Goal: Check status: Check status

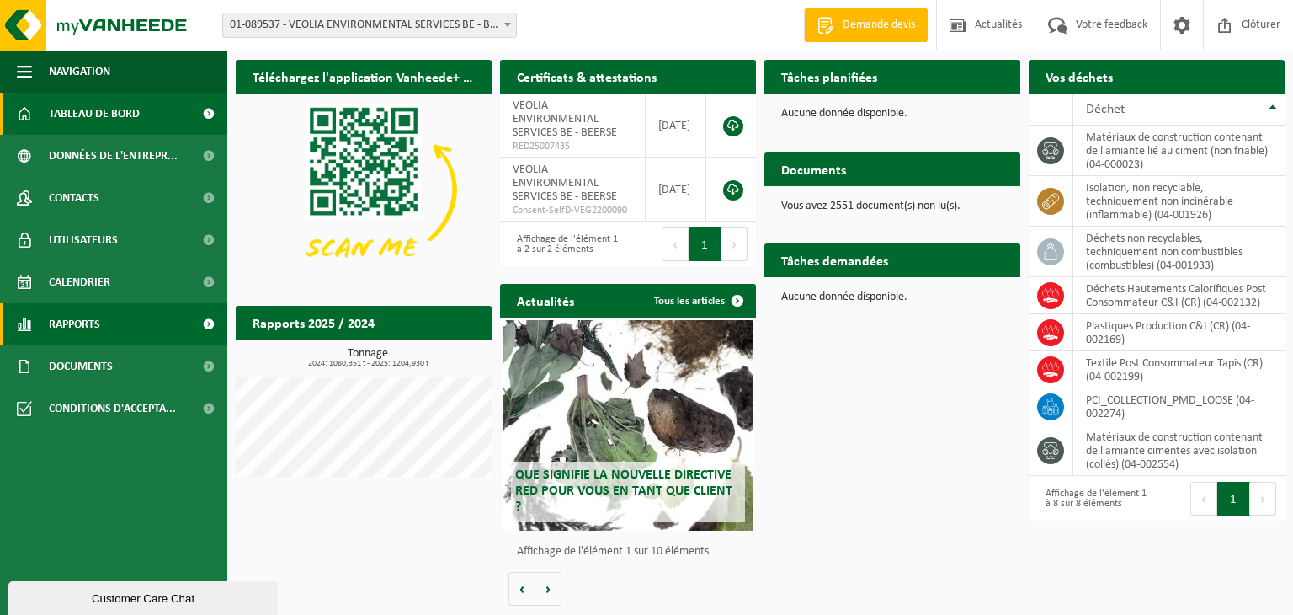
click at [97, 328] on span "Rapports" at bounding box center [74, 324] width 51 height 42
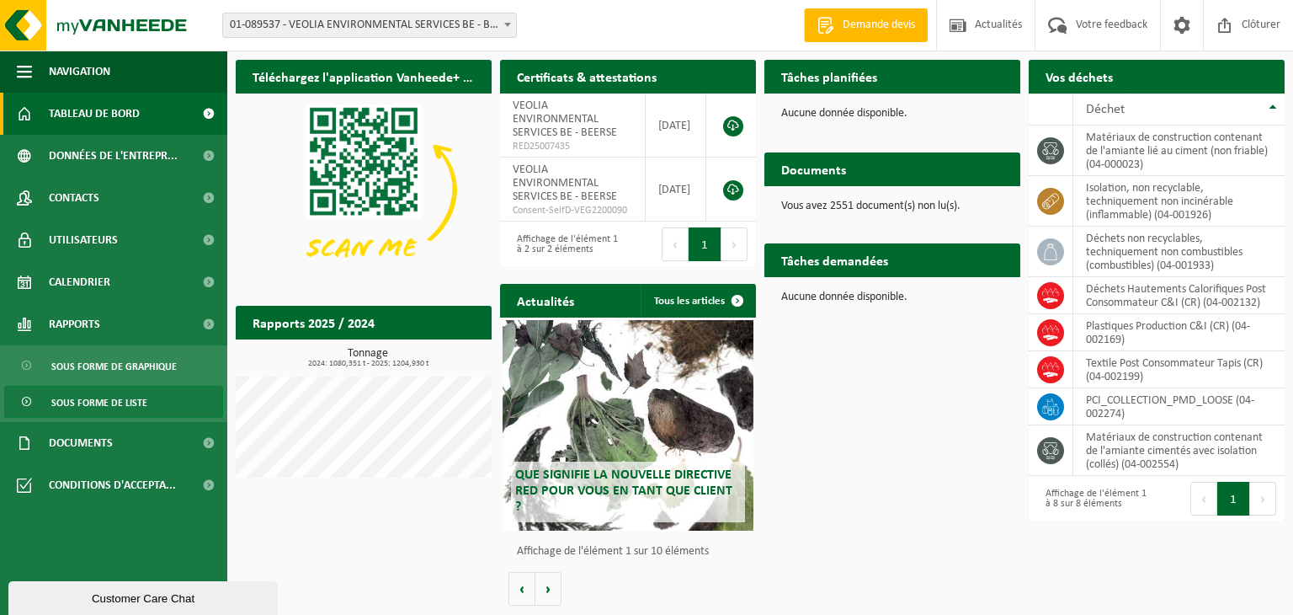
click at [121, 402] on span "Sous forme de liste" at bounding box center [99, 402] width 96 height 32
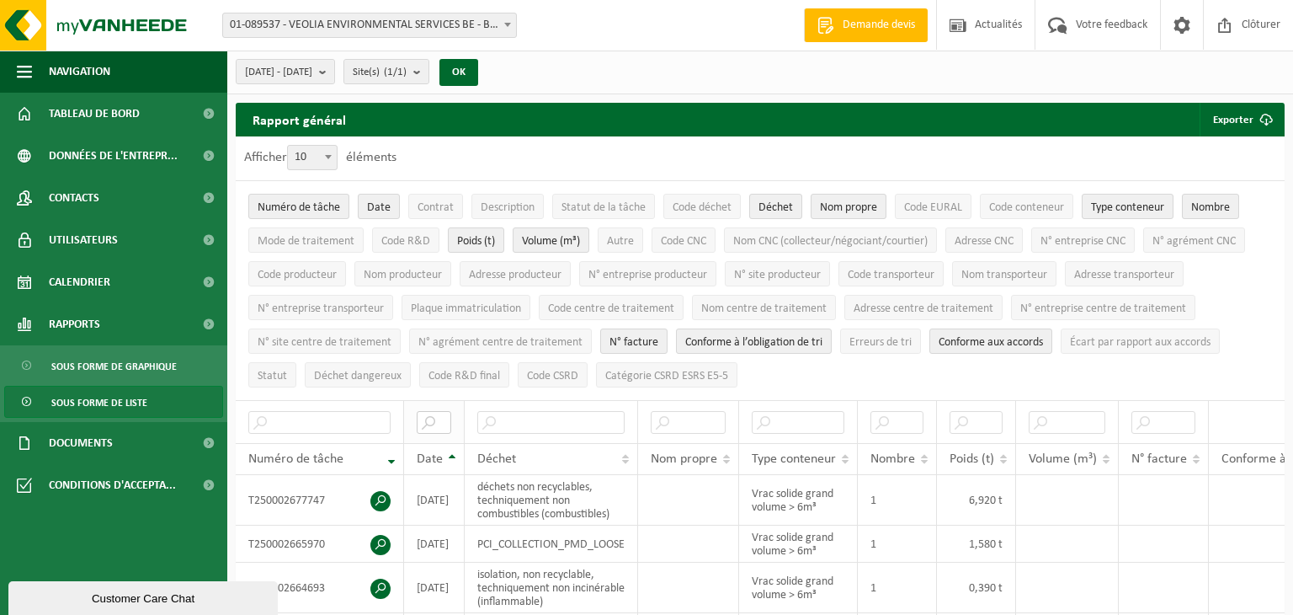
click at [438, 418] on input "text" at bounding box center [434, 422] width 35 height 23
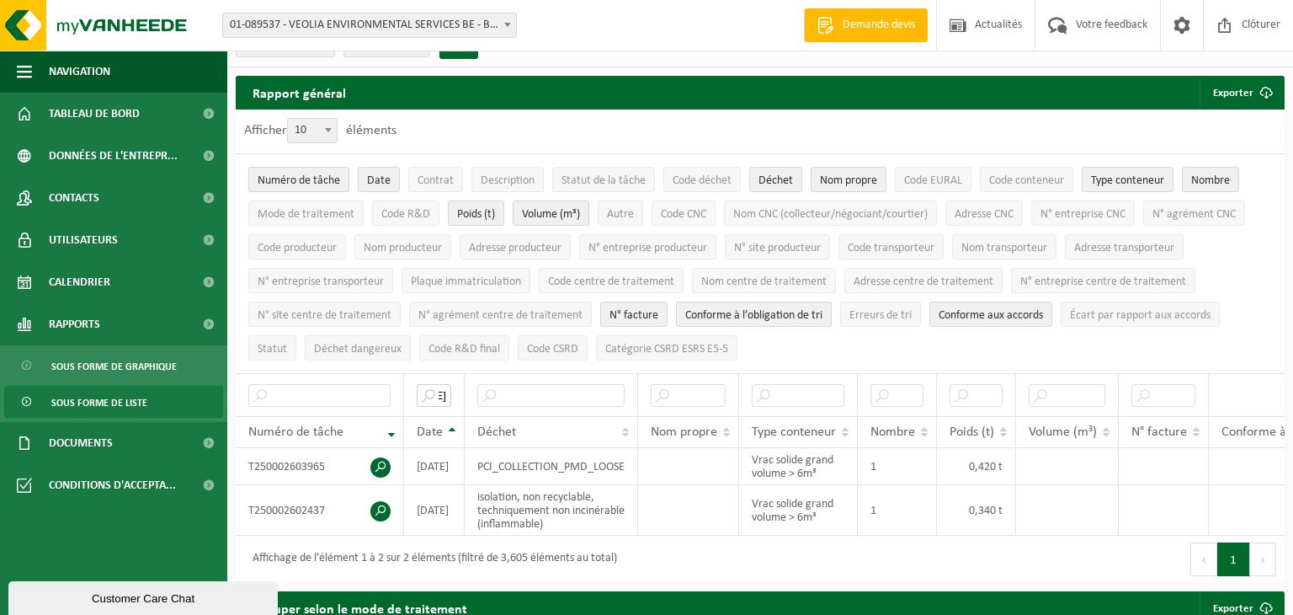
scroll to position [31, 0]
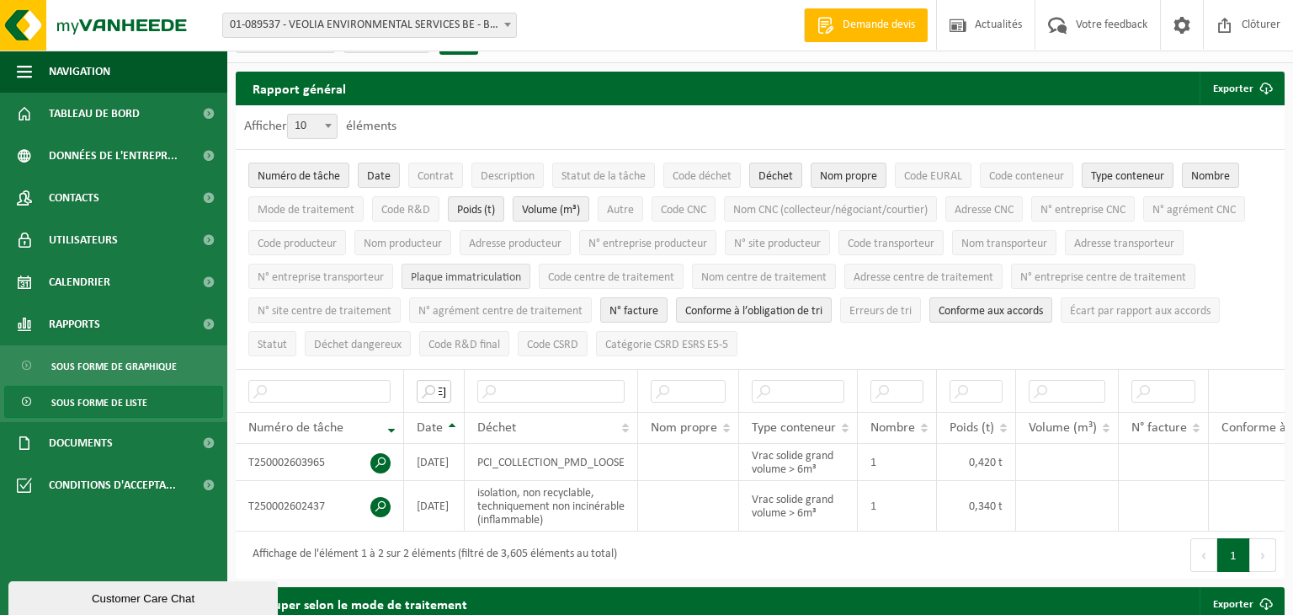
type input "2025-09-05"
click at [486, 275] on span "Plaque immatriculation" at bounding box center [466, 277] width 110 height 13
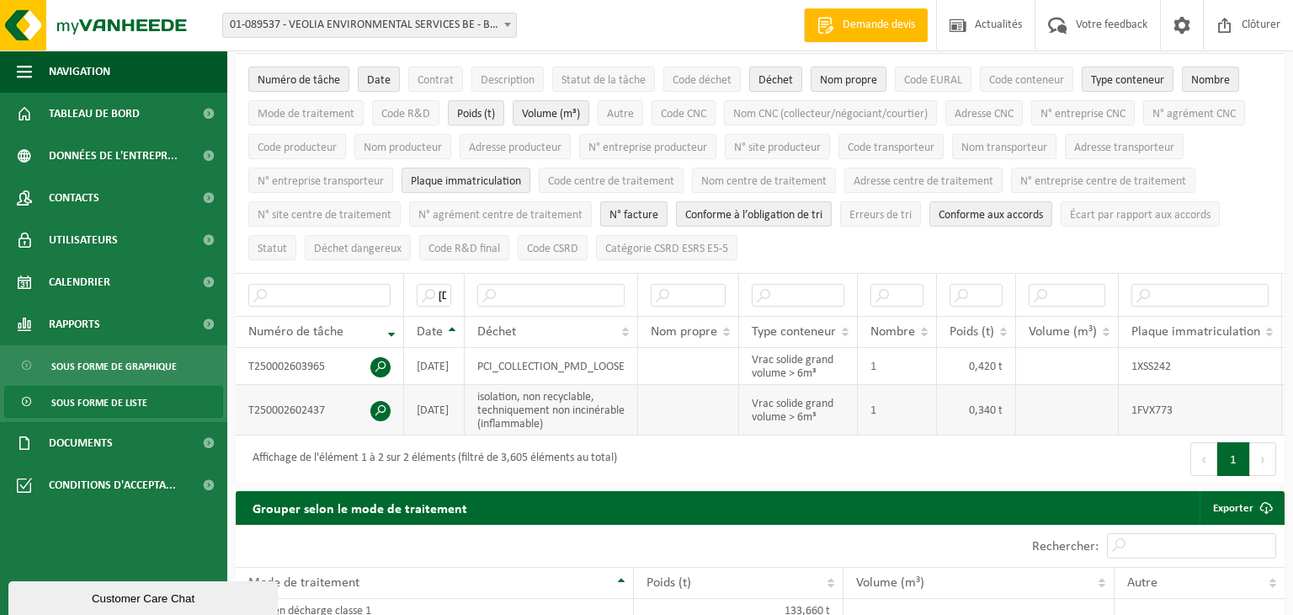
scroll to position [130, 0]
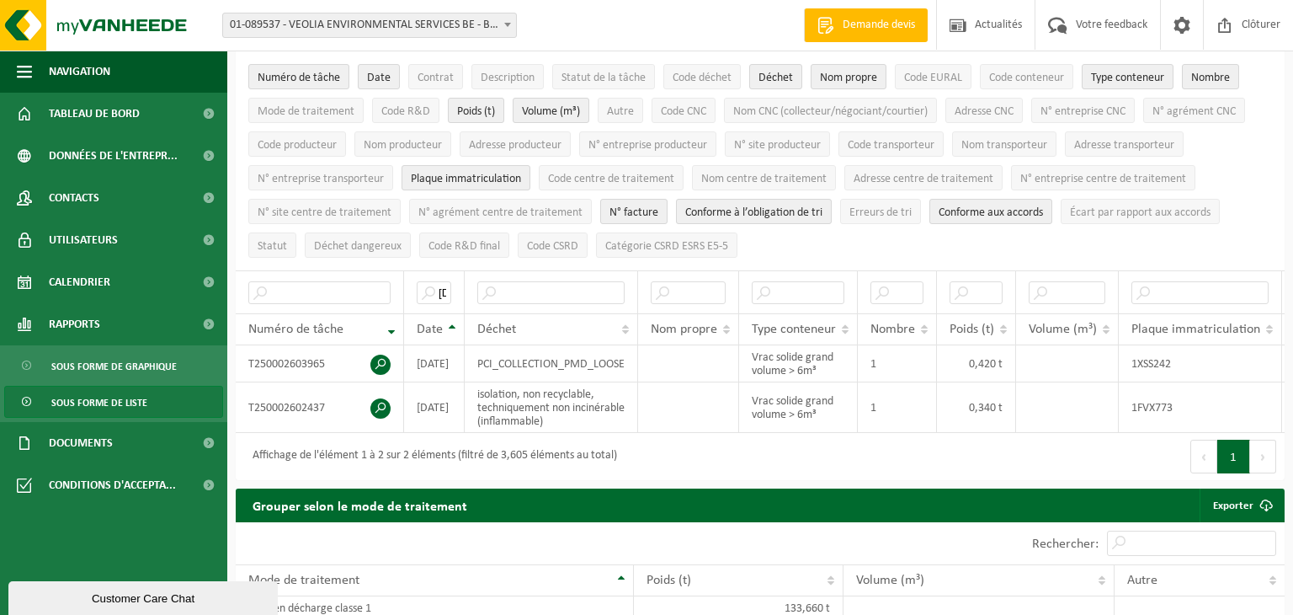
click at [509, 28] on span at bounding box center [507, 24] width 17 height 22
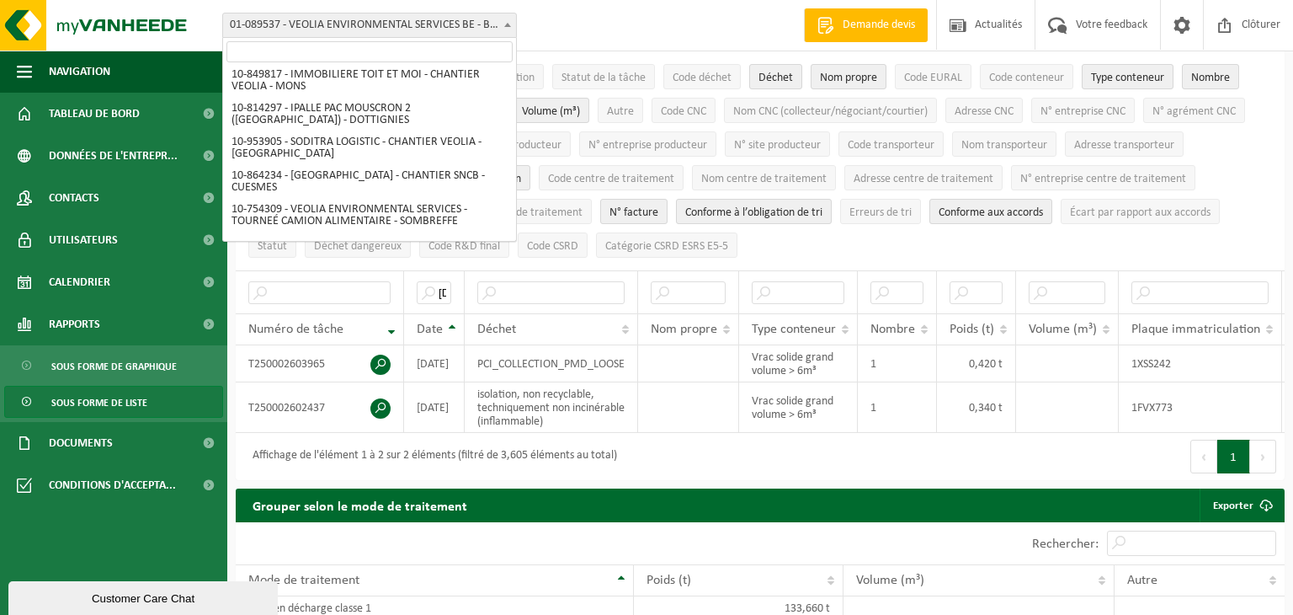
scroll to position [827, 0]
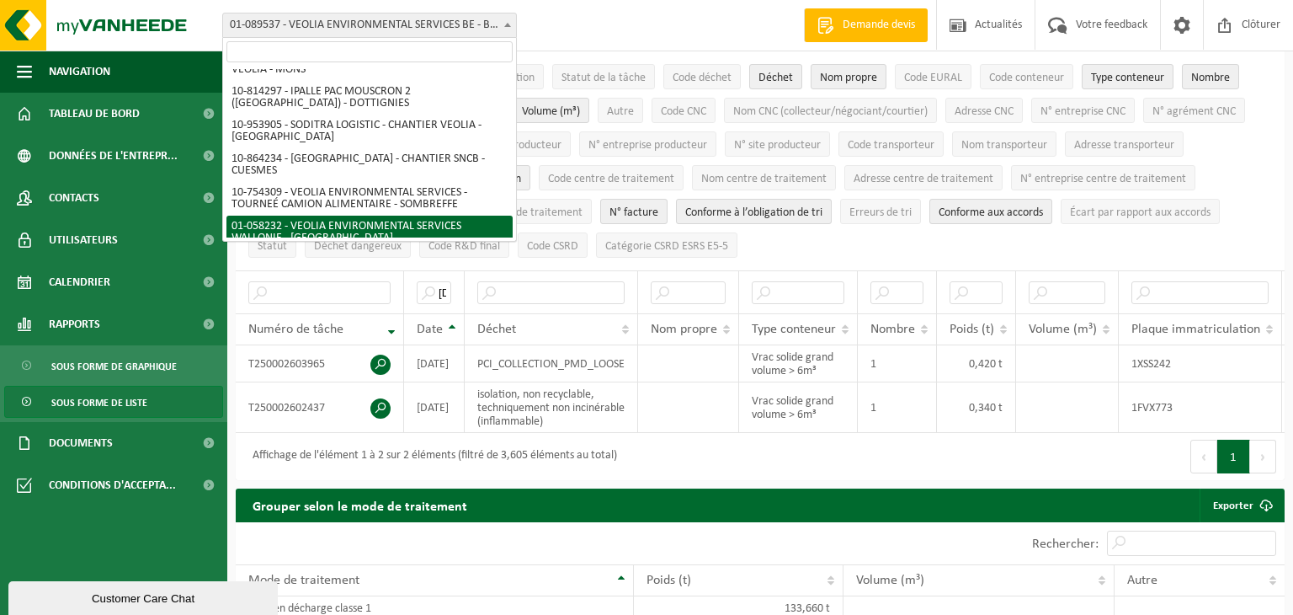
select select "361"
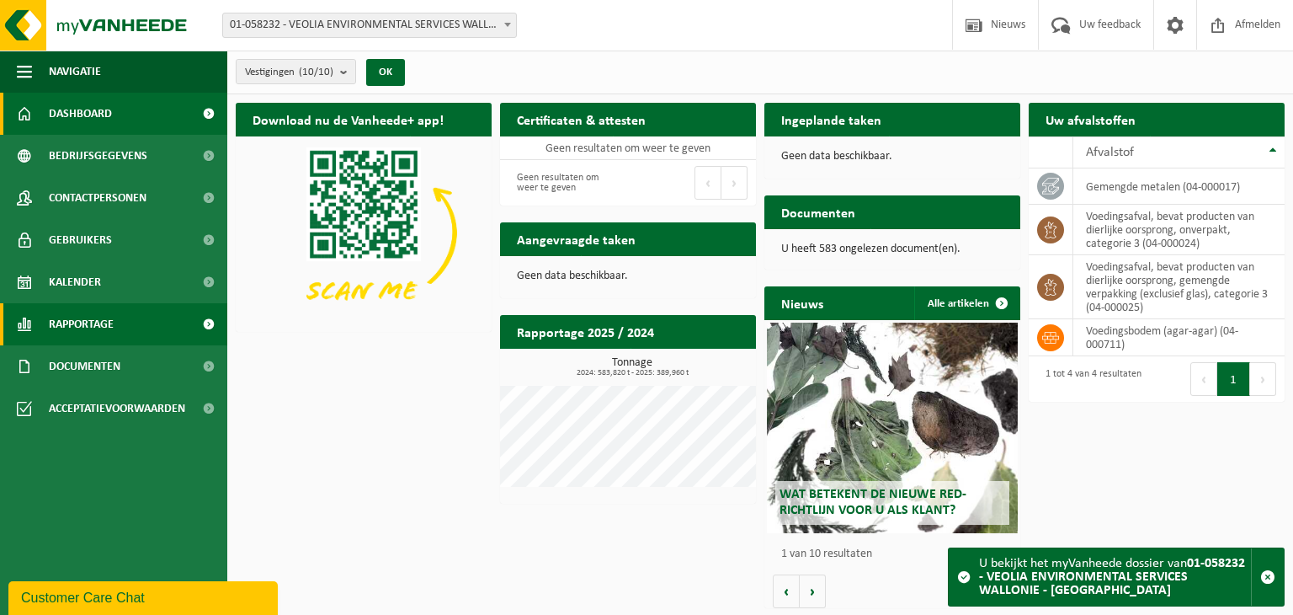
click at [118, 322] on link "Rapportage" at bounding box center [113, 324] width 227 height 42
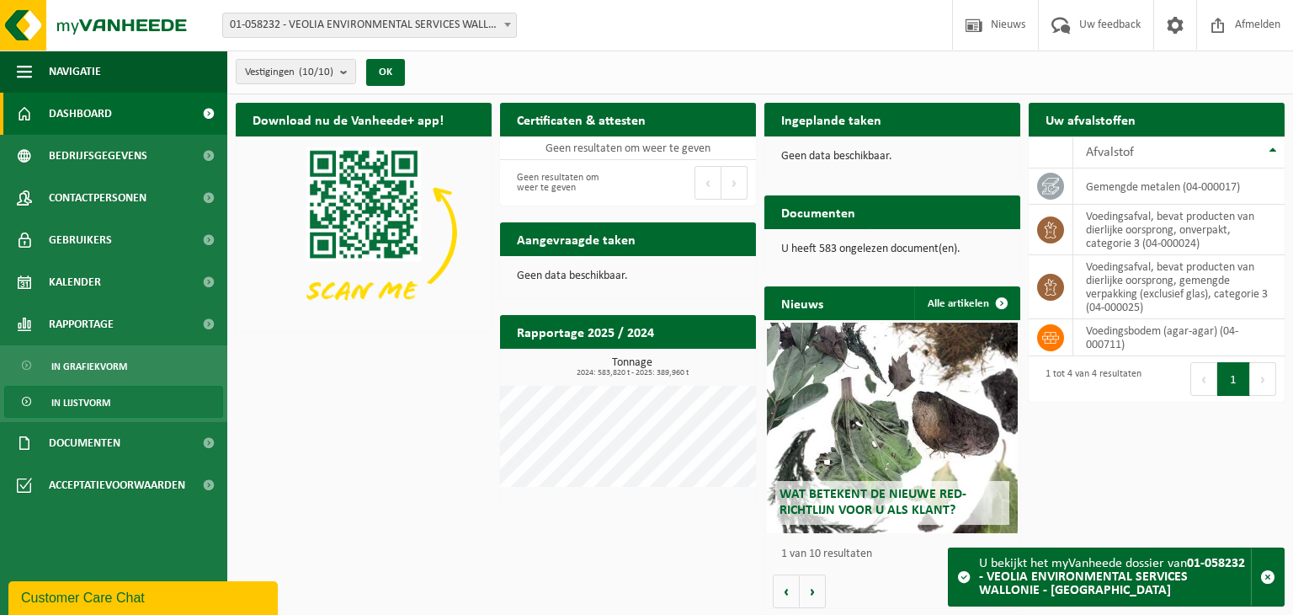
click at [112, 402] on link "In lijstvorm" at bounding box center [113, 402] width 219 height 32
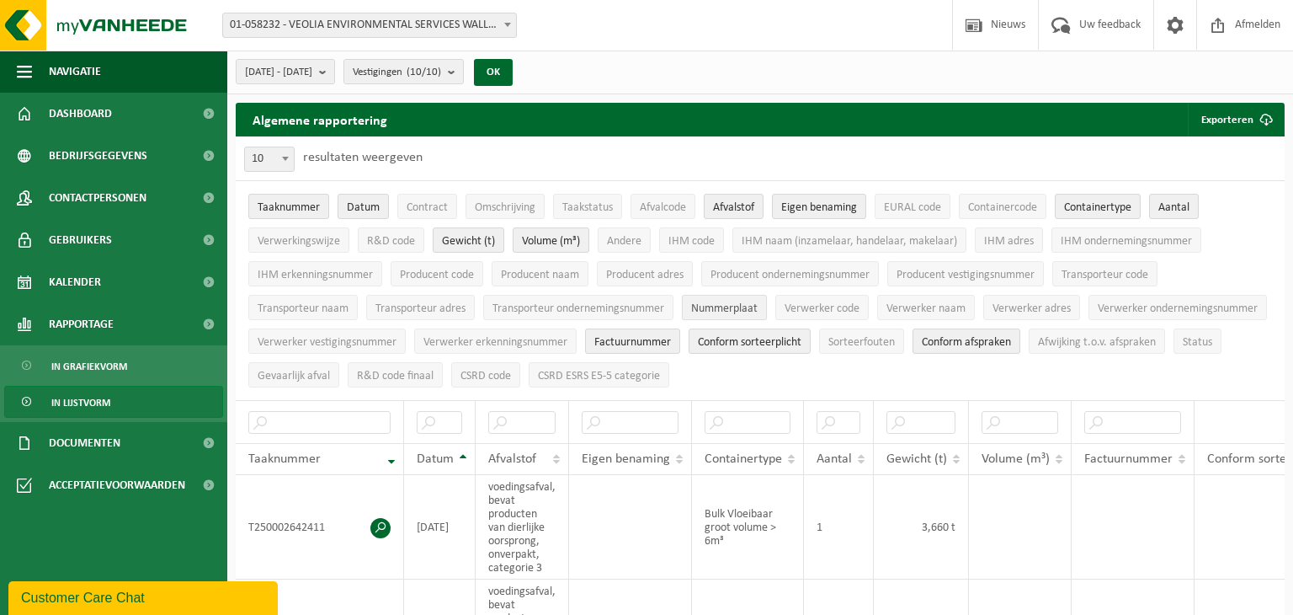
click at [733, 302] on span "Nummerplaat" at bounding box center [724, 308] width 67 height 13
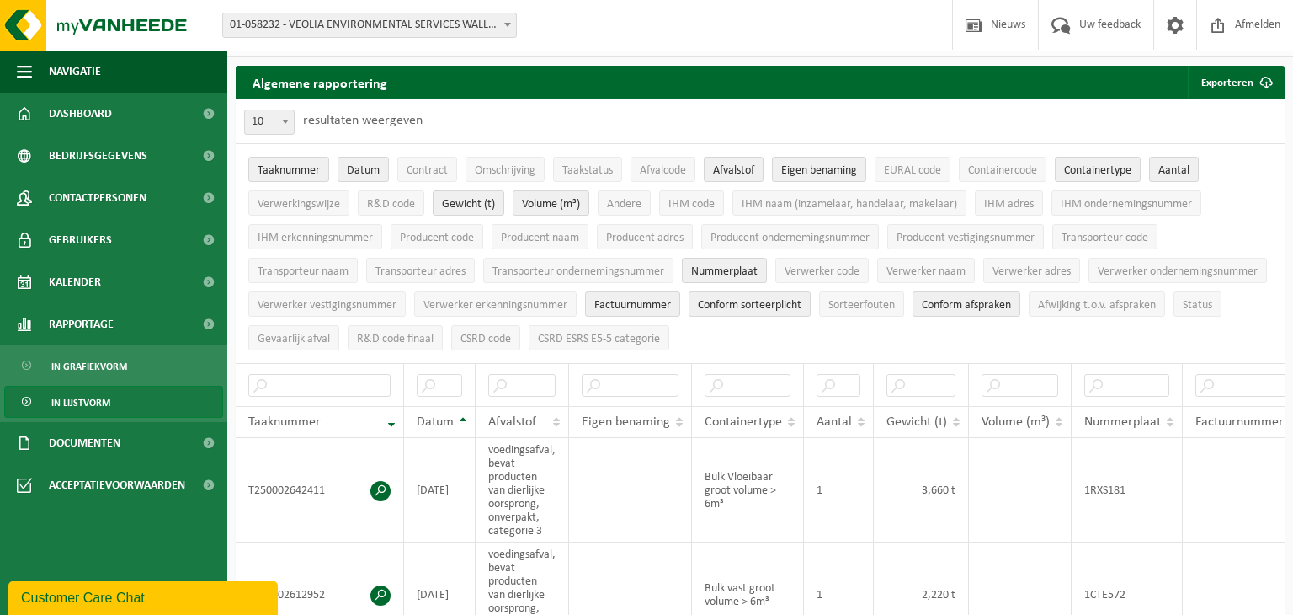
scroll to position [13, 0]
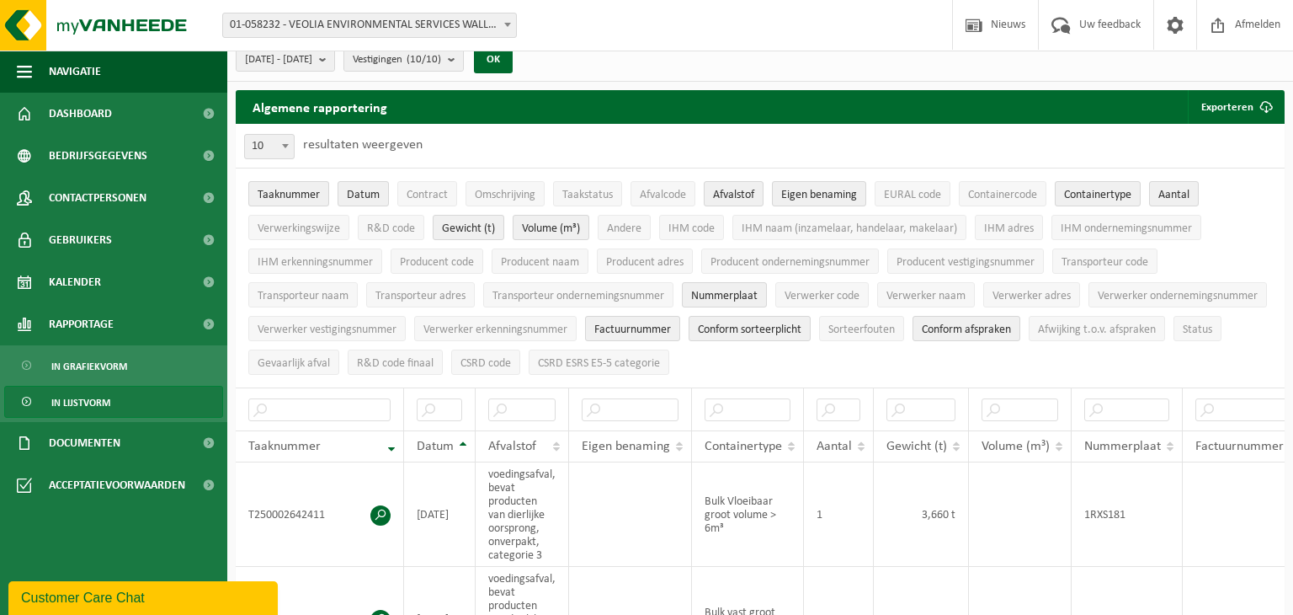
click at [507, 21] on span at bounding box center [507, 24] width 17 height 22
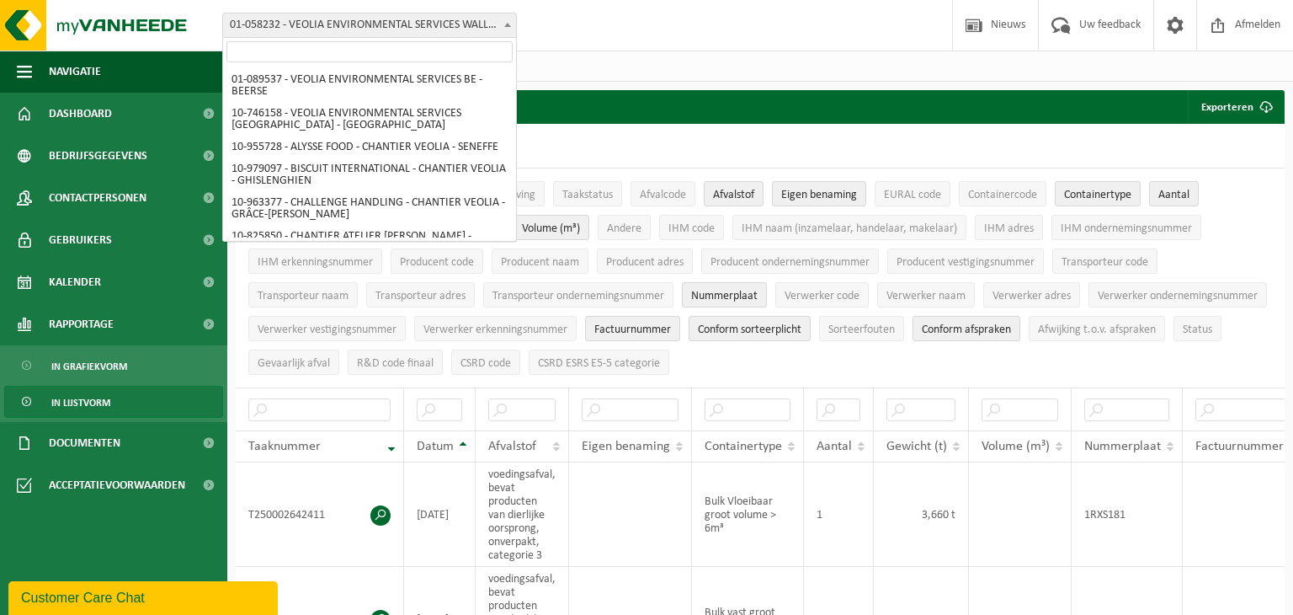
scroll to position [871, 0]
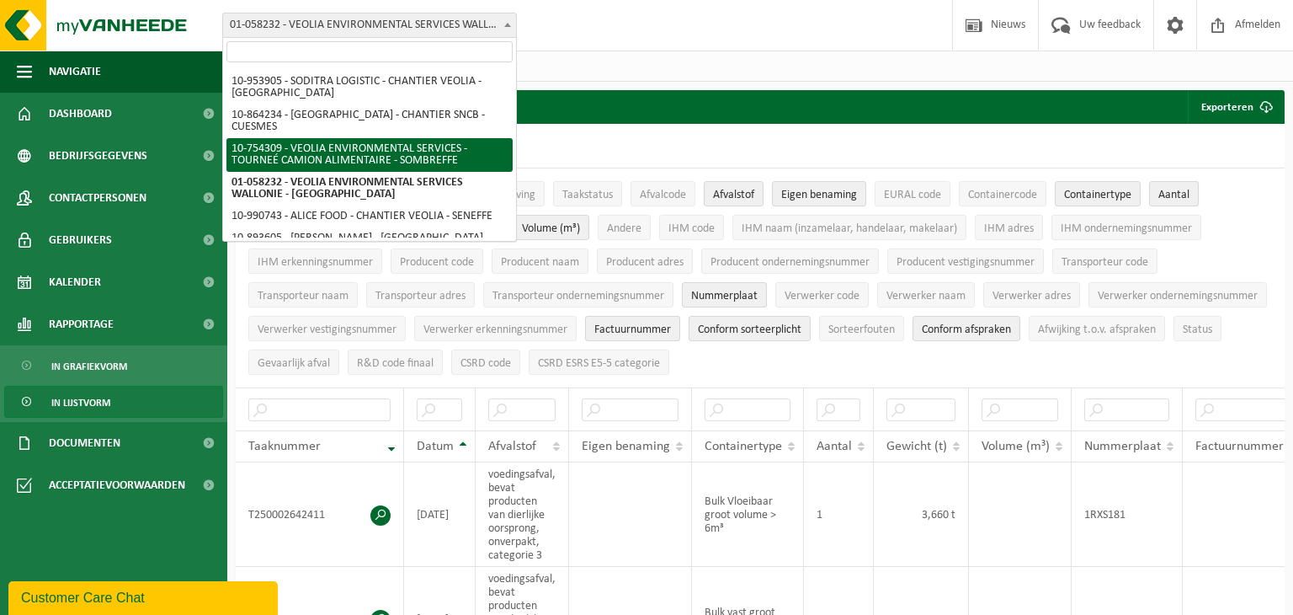
drag, startPoint x: 515, startPoint y: 185, endPoint x: 514, endPoint y: 200, distance: 14.3
click at [514, 200] on span "01-089537 - VEOLIA ENVIRONMENTAL SERVICES BE - BEERSE 10-746158 - VEOLIA ENVIRO…" at bounding box center [369, 153] width 293 height 175
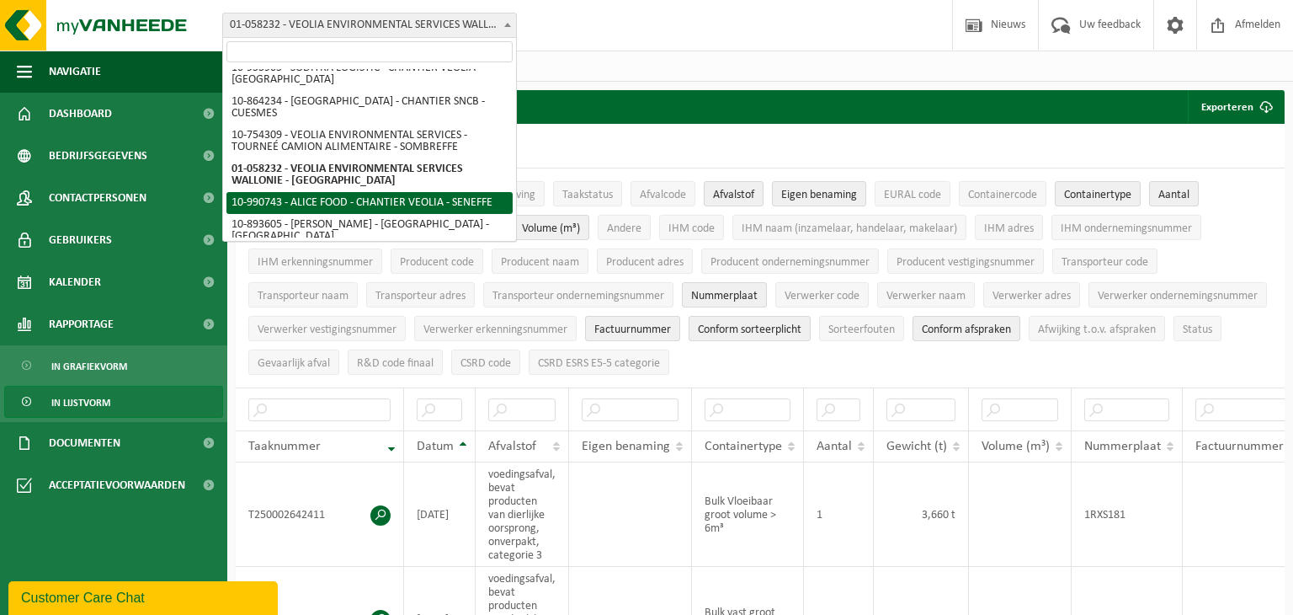
scroll to position [873, 0]
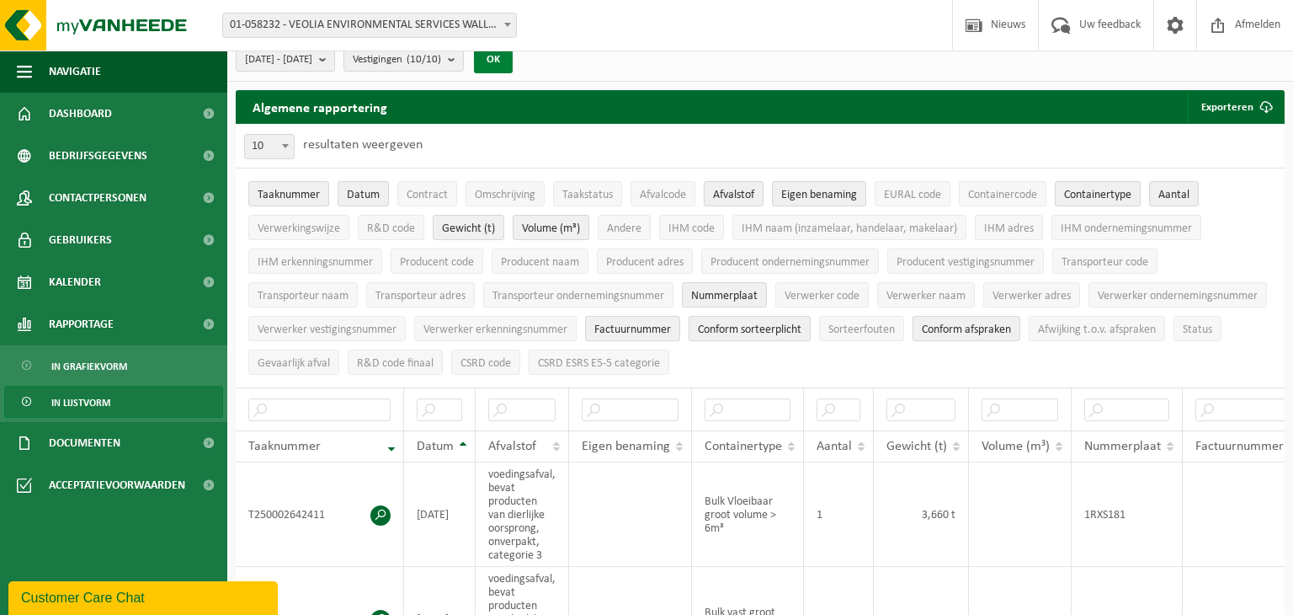
click at [513, 67] on button "OK" at bounding box center [493, 59] width 39 height 27
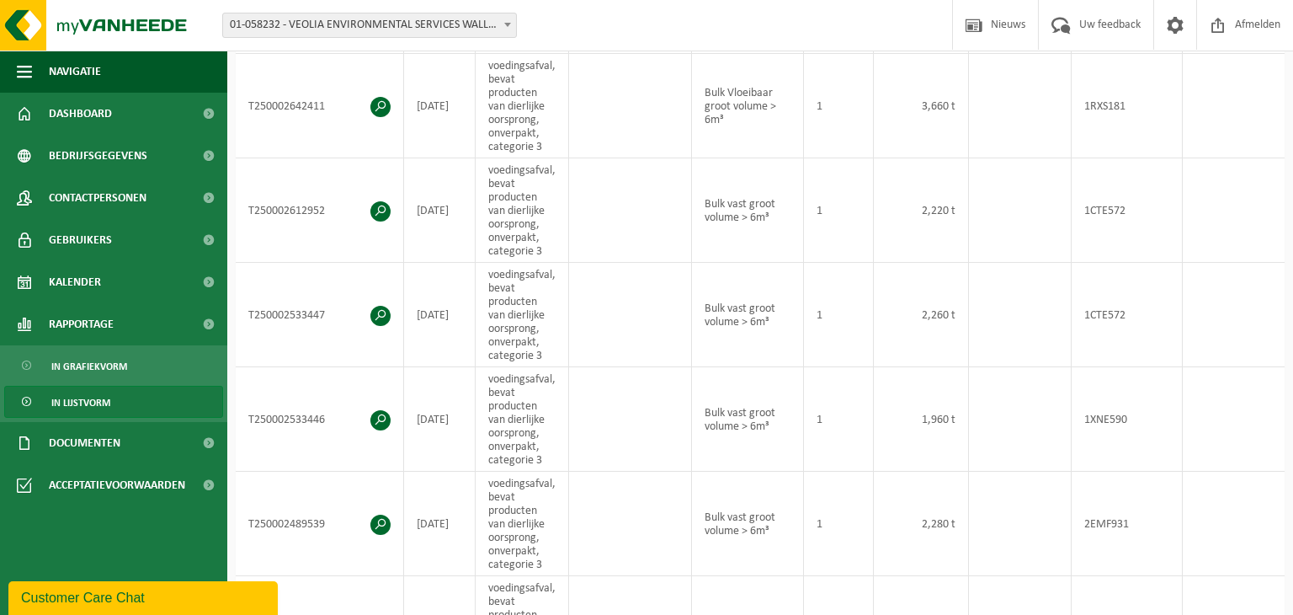
scroll to position [445, 0]
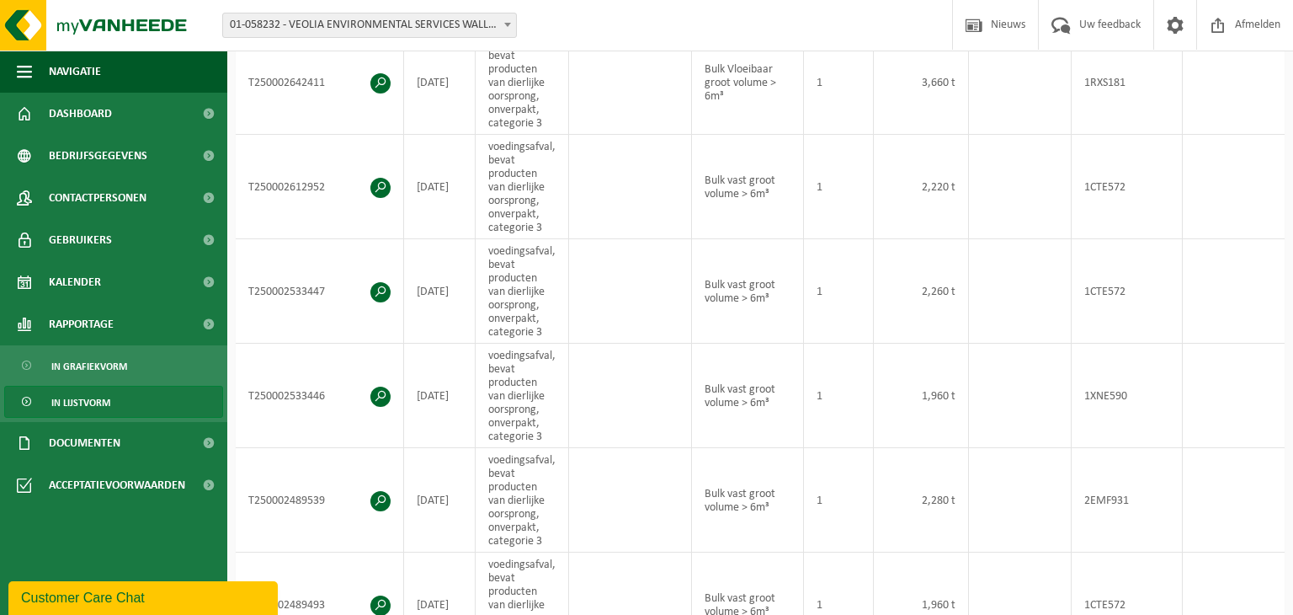
click at [509, 29] on span at bounding box center [507, 24] width 17 height 22
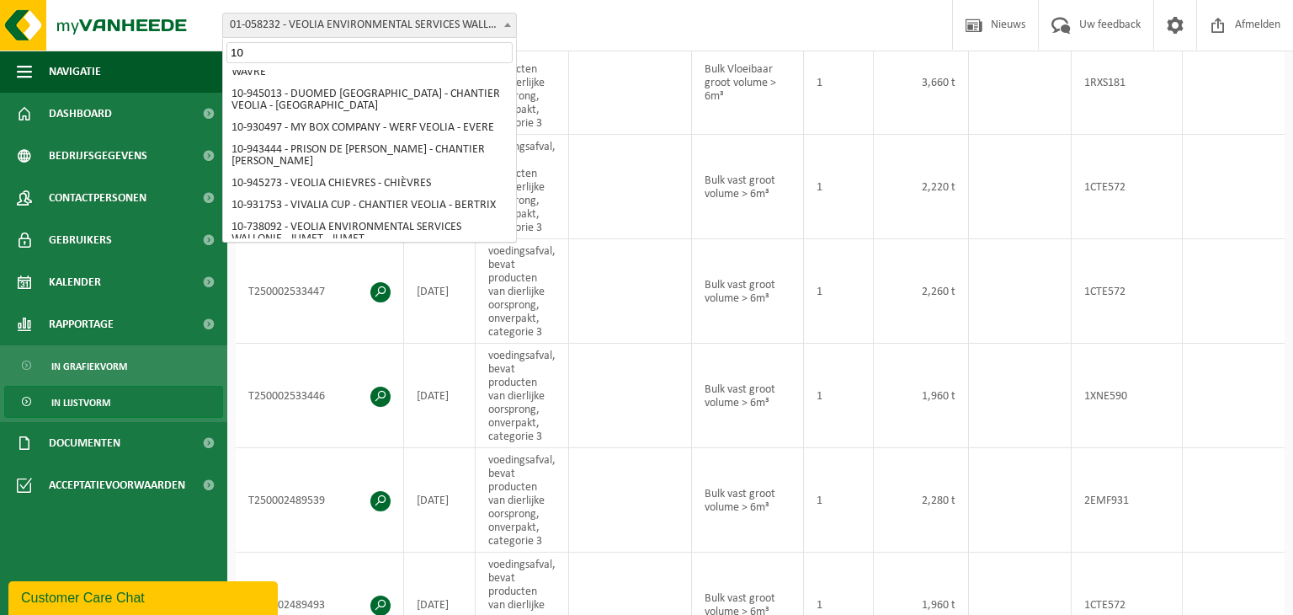
scroll to position [0, 0]
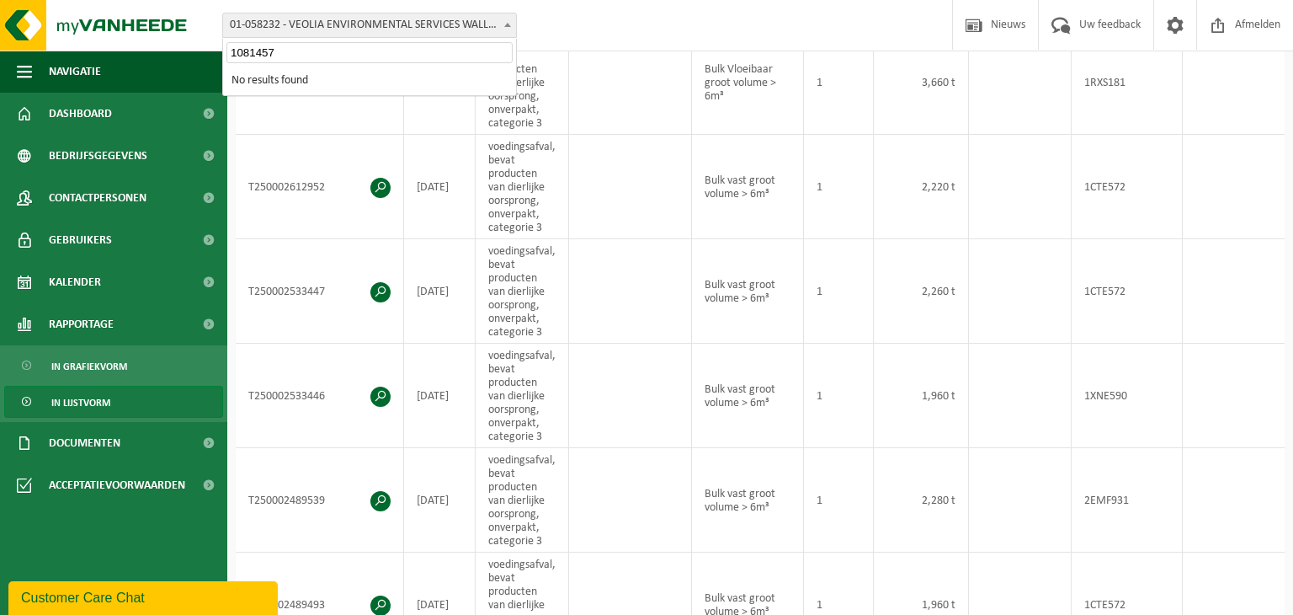
type input "10814572"
click at [507, 28] on span at bounding box center [507, 24] width 17 height 22
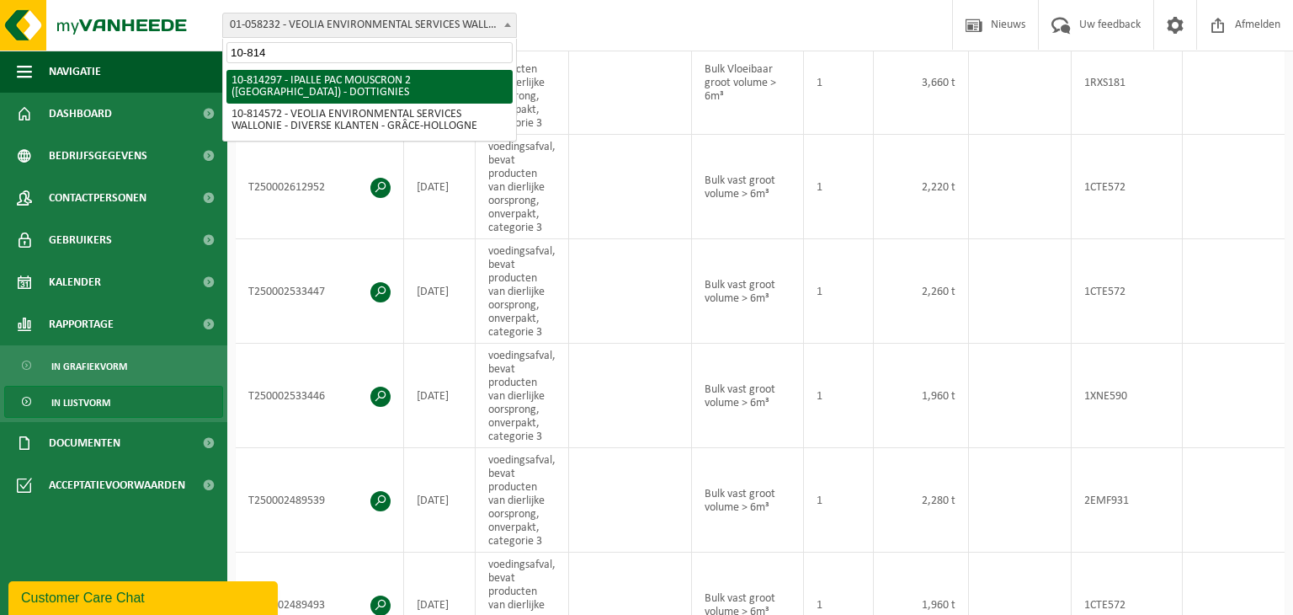
type input "10-8145"
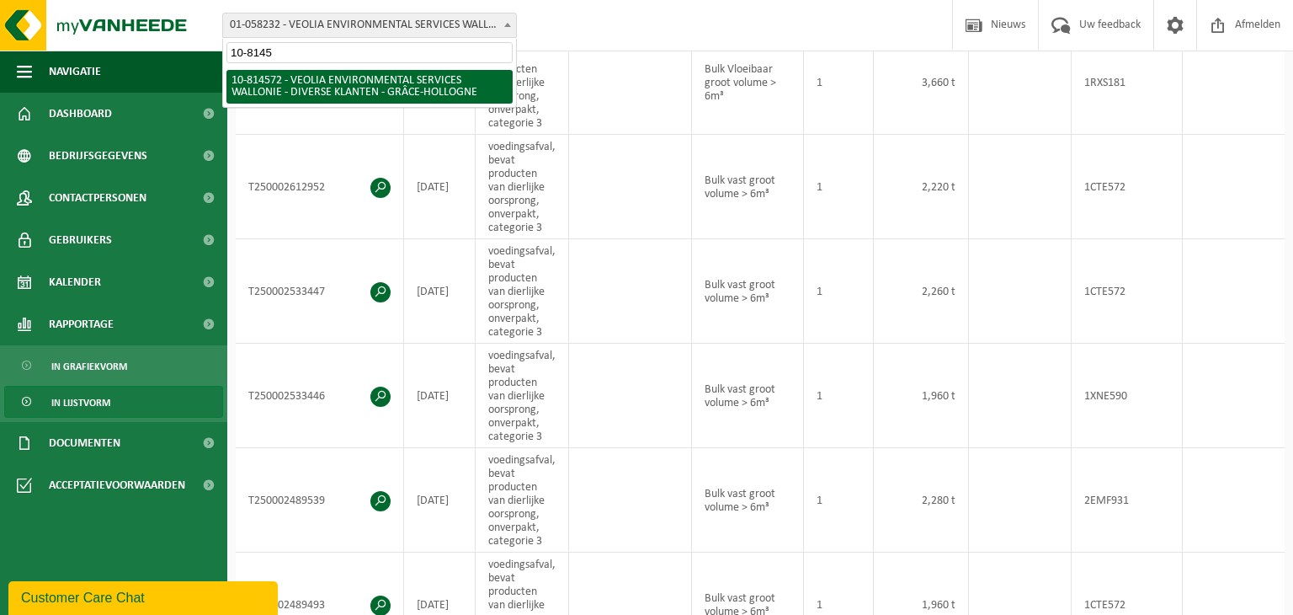
select select "37628"
